Goal: Task Accomplishment & Management: Use online tool/utility

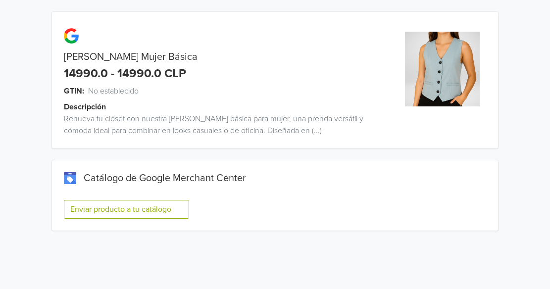
click at [148, 211] on button "Enviar producto a tu catálogo" at bounding box center [126, 209] width 125 height 19
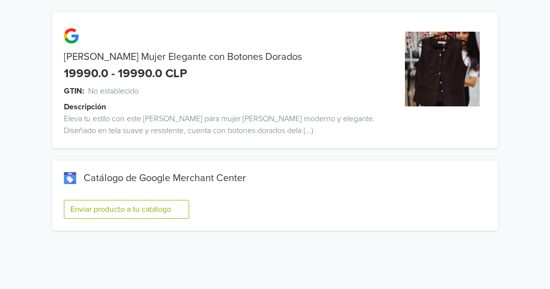
click at [145, 208] on button "Enviar producto a tu catálogo" at bounding box center [126, 209] width 125 height 19
